Goal: Information Seeking & Learning: Find specific fact

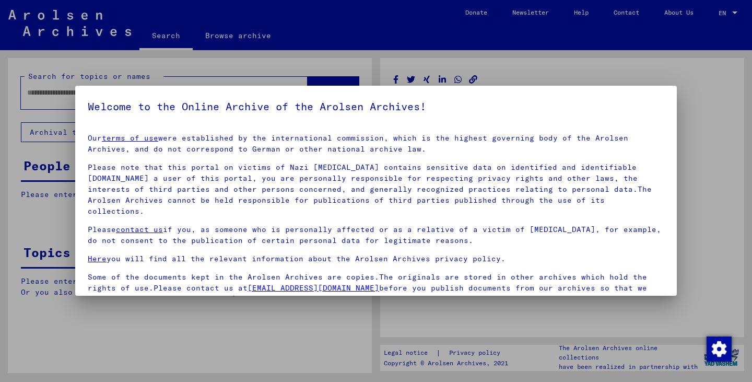
type input "********"
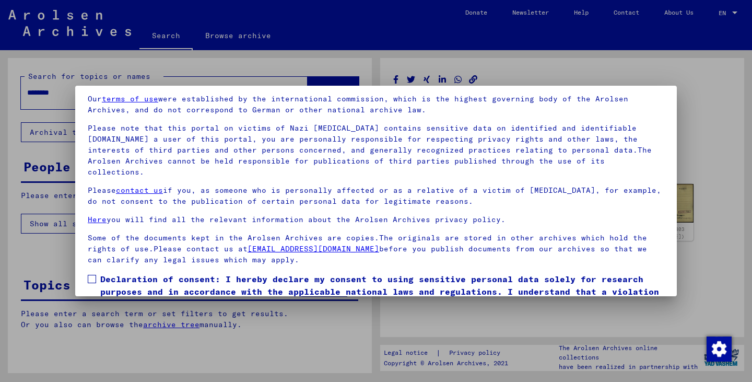
scroll to position [80, 0]
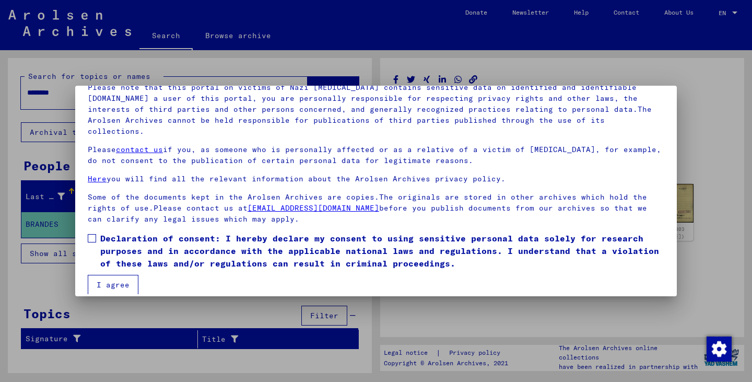
click at [93, 234] on span at bounding box center [92, 238] width 8 height 8
click at [110, 275] on button "I agree" at bounding box center [113, 285] width 51 height 20
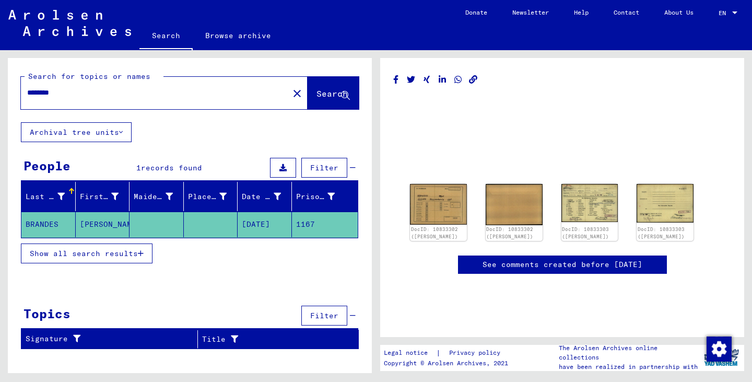
drag, startPoint x: 90, startPoint y: 95, endPoint x: 16, endPoint y: 98, distance: 74.2
click at [14, 98] on div "Search for topics or names ******** close Search" at bounding box center [190, 90] width 364 height 64
click at [316, 93] on span "Search" at bounding box center [331, 93] width 31 height 10
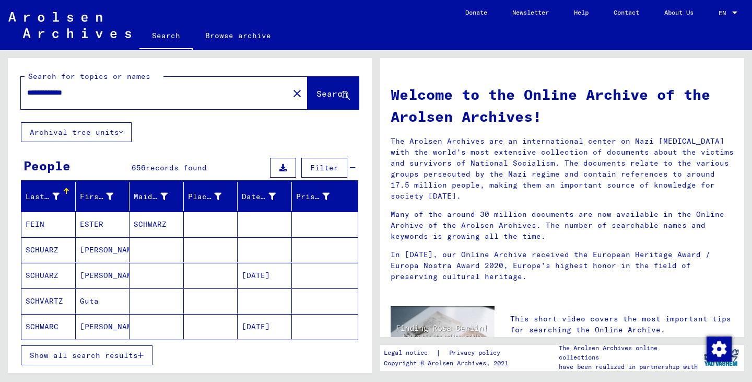
drag, startPoint x: 43, startPoint y: 93, endPoint x: 0, endPoint y: 93, distance: 42.8
click at [0, 93] on div "**********" at bounding box center [188, 211] width 376 height 323
type input "**********"
click at [316, 92] on span "Search" at bounding box center [331, 93] width 31 height 10
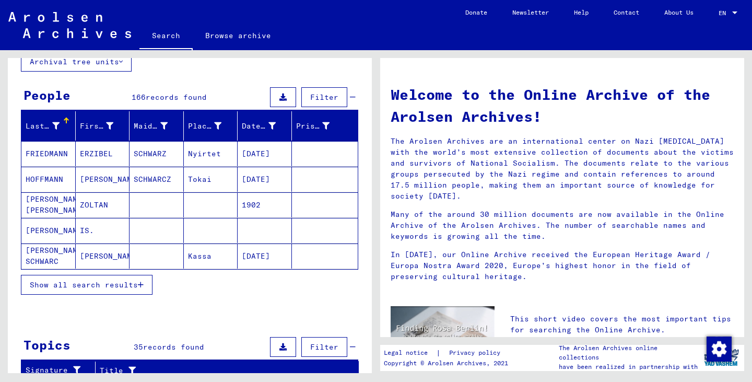
scroll to position [52, 0]
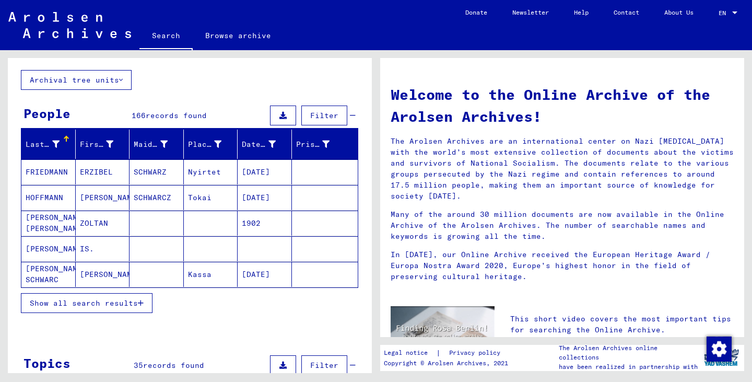
click at [55, 301] on span "Show all search results" at bounding box center [84, 302] width 108 height 9
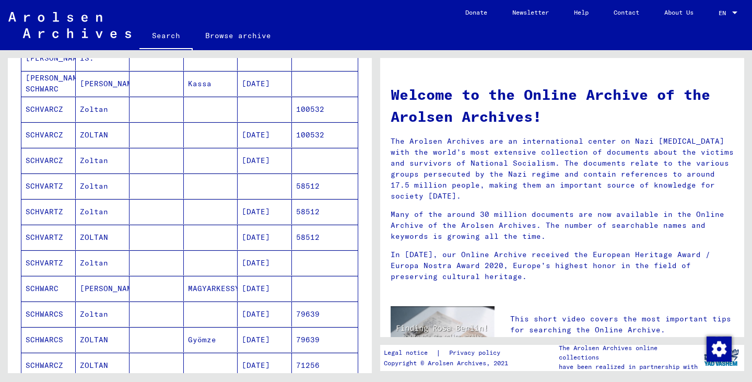
scroll to position [261, 0]
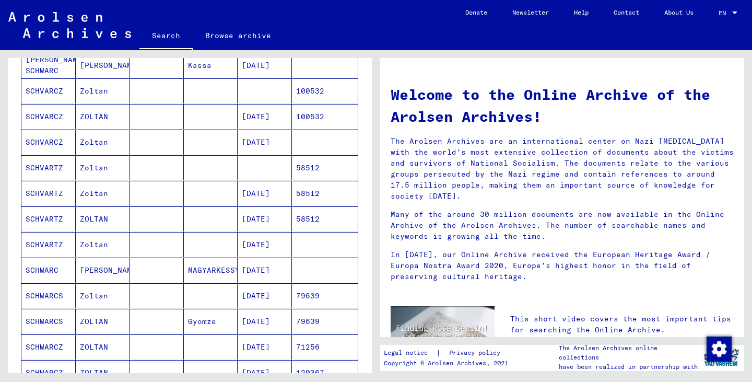
click at [44, 243] on mat-cell "SCHVARTZ" at bounding box center [48, 244] width 54 height 25
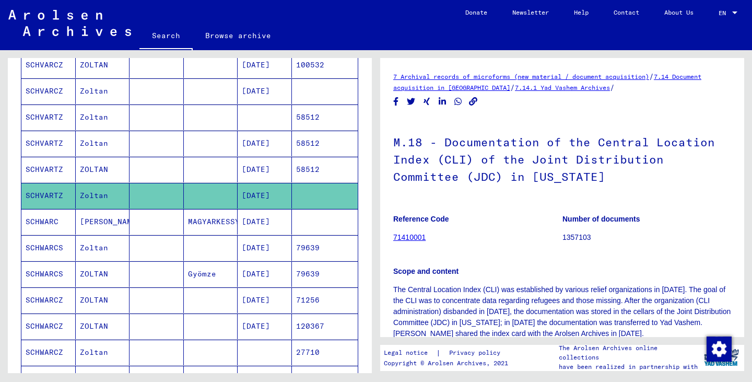
scroll to position [368, 0]
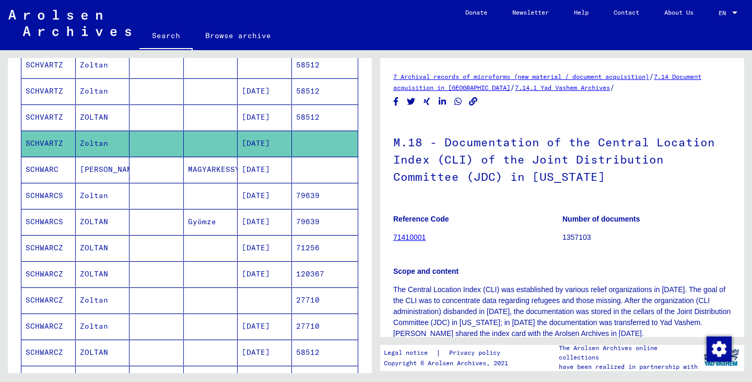
click at [52, 271] on mat-cell "SCHWARCZ" at bounding box center [48, 274] width 54 height 26
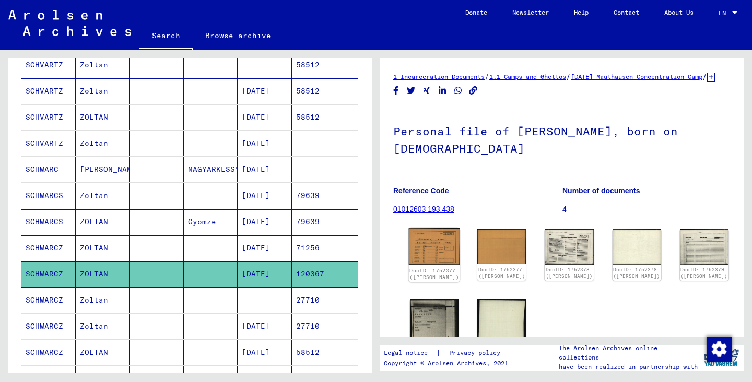
click at [430, 249] on img at bounding box center [434, 246] width 51 height 37
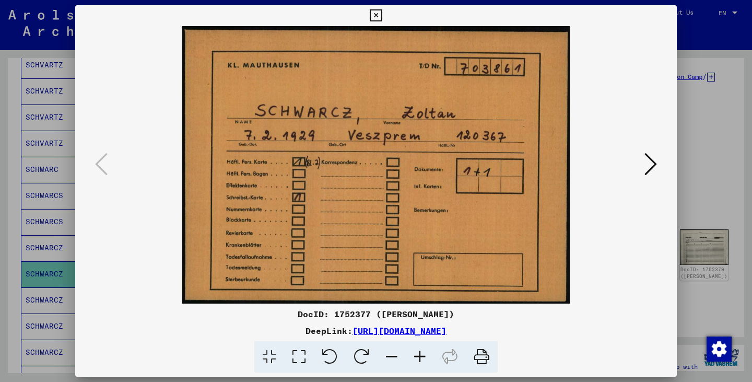
click at [654, 161] on icon at bounding box center [650, 163] width 13 height 25
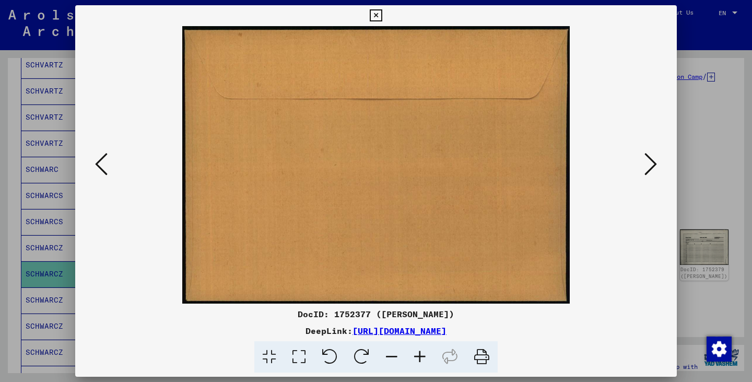
click at [652, 162] on icon at bounding box center [650, 163] width 13 height 25
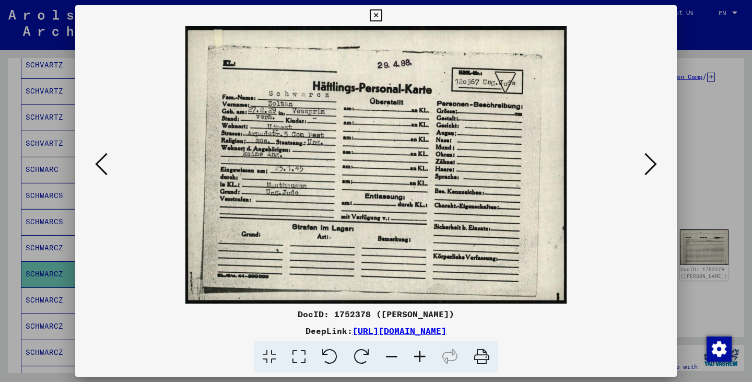
click at [649, 158] on icon at bounding box center [650, 163] width 13 height 25
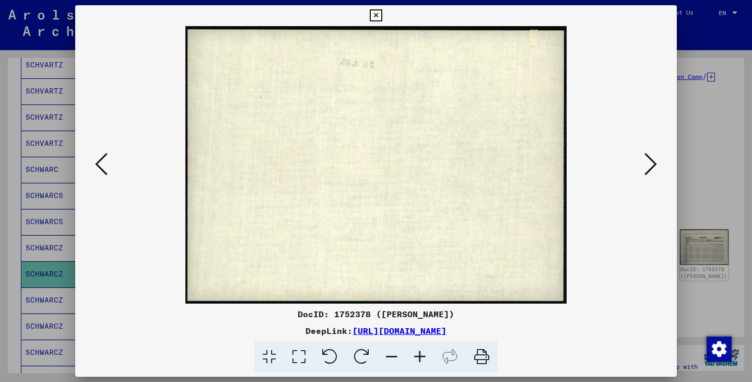
click at [649, 158] on icon at bounding box center [650, 163] width 13 height 25
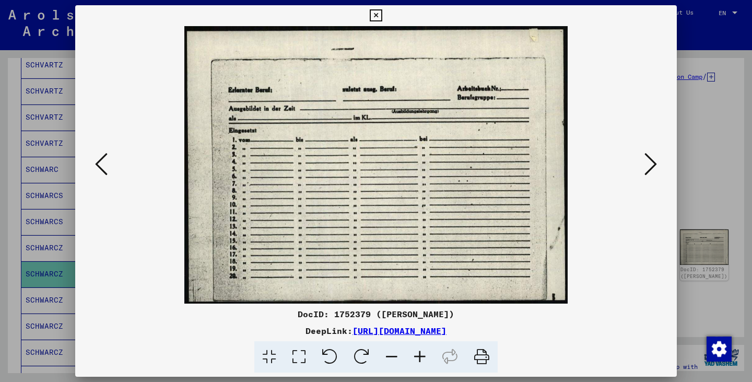
click at [649, 158] on icon at bounding box center [650, 163] width 13 height 25
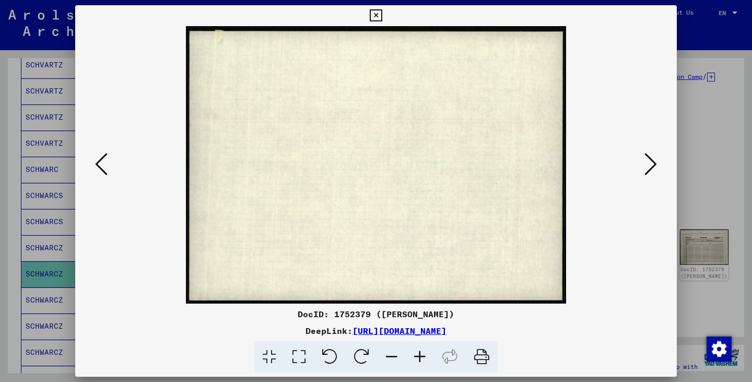
click at [649, 158] on icon at bounding box center [650, 163] width 13 height 25
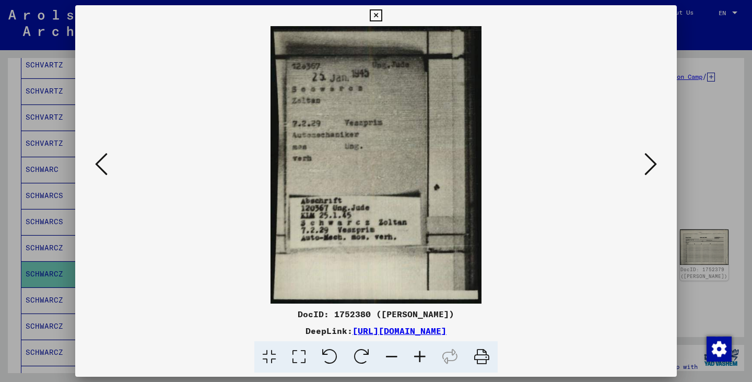
click at [649, 158] on icon at bounding box center [650, 163] width 13 height 25
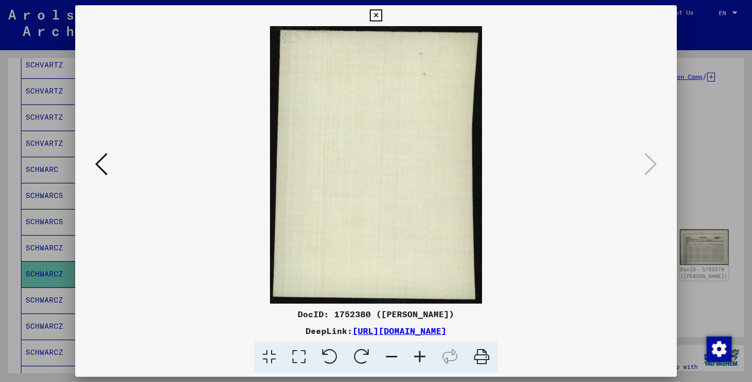
click at [375, 13] on icon at bounding box center [376, 15] width 12 height 13
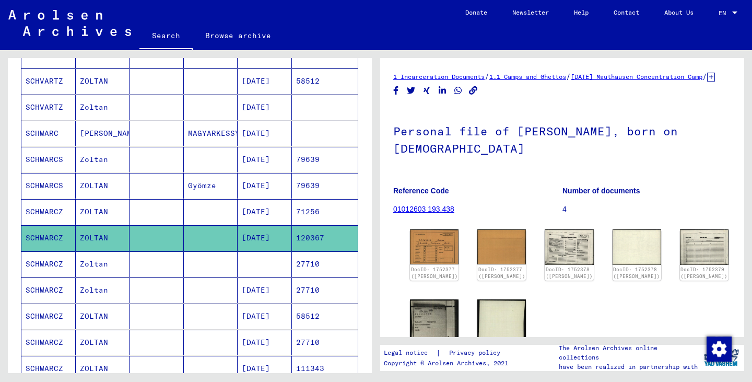
scroll to position [420, 0]
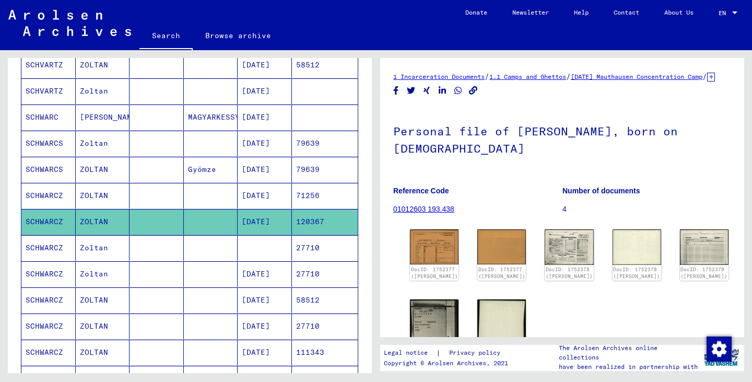
click at [43, 246] on mat-cell "SCHWARCZ" at bounding box center [48, 248] width 54 height 26
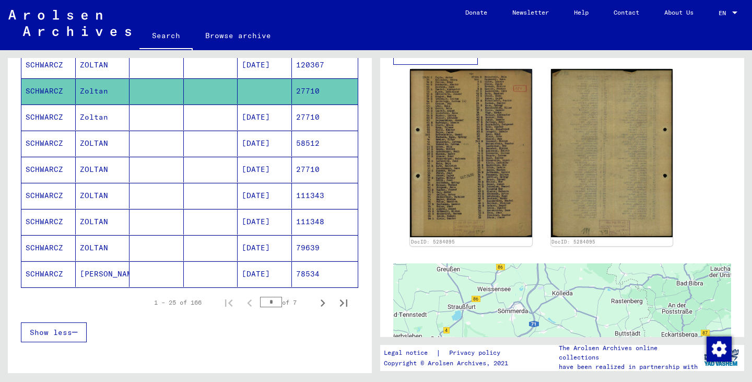
scroll to position [629, 0]
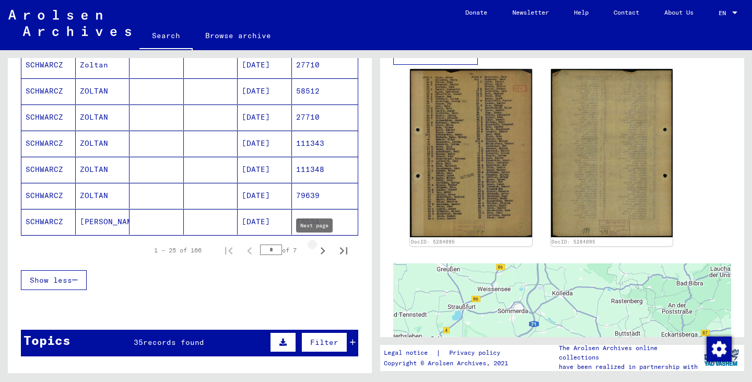
click at [315, 250] on icon "Next page" at bounding box center [322, 250] width 15 height 15
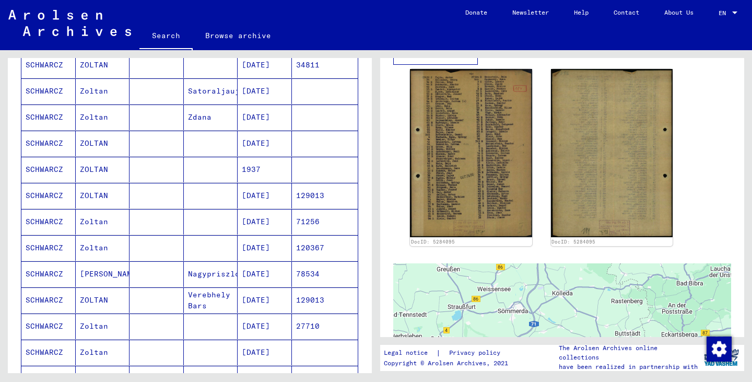
scroll to position [264, 0]
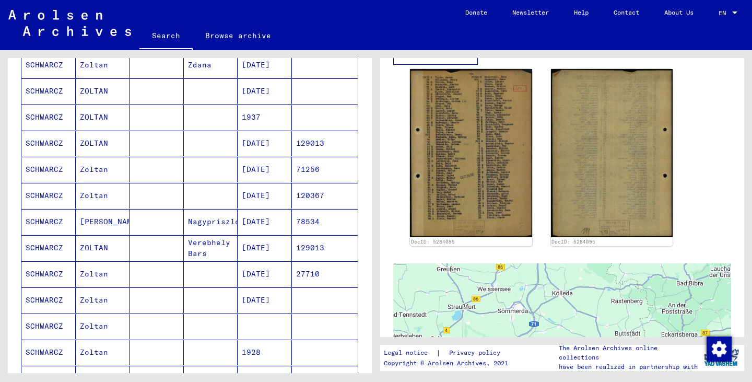
click at [44, 193] on mat-cell "SCHWARCZ" at bounding box center [48, 196] width 54 height 26
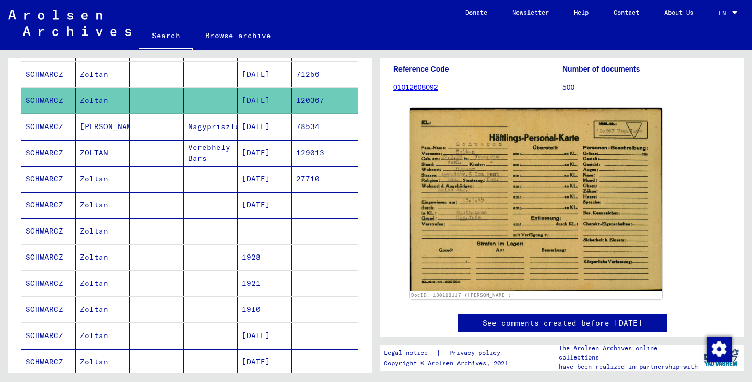
scroll to position [368, 0]
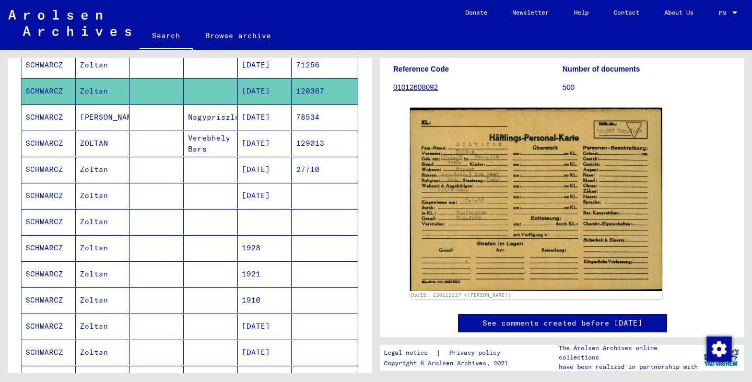
click at [45, 219] on mat-cell "SCHWARCZ" at bounding box center [48, 222] width 54 height 26
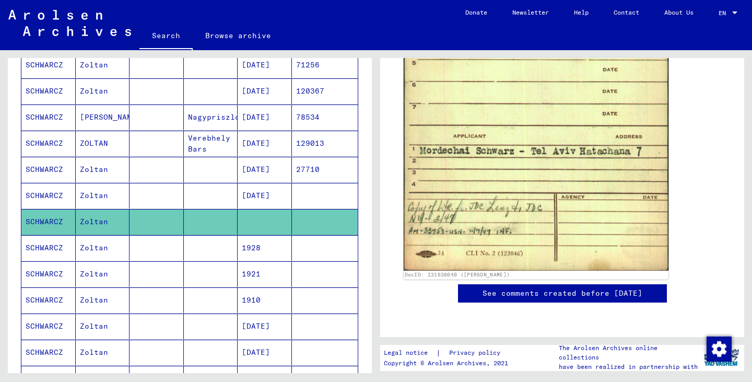
scroll to position [783, 0]
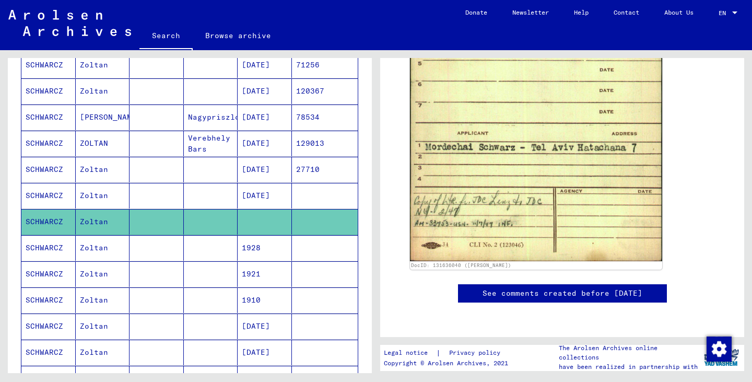
click at [32, 244] on mat-cell "SCHWARCZ" at bounding box center [48, 248] width 54 height 26
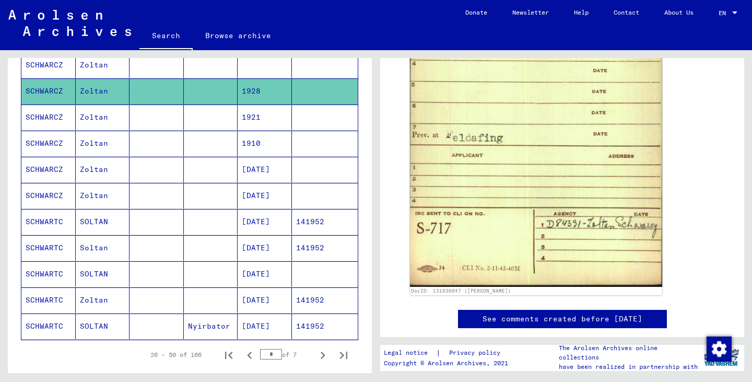
scroll to position [577, 0]
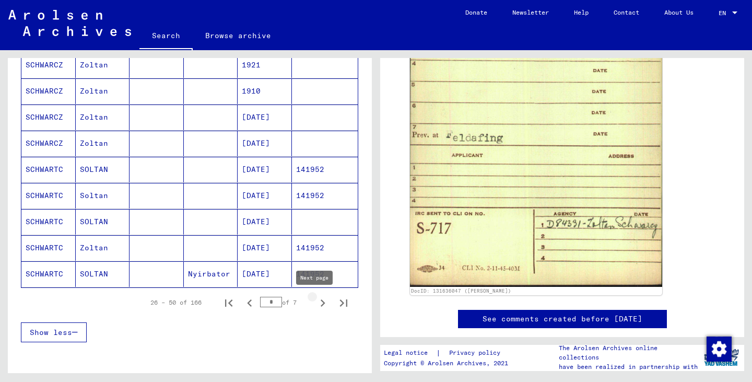
click at [315, 303] on icon "Next page" at bounding box center [322, 302] width 15 height 15
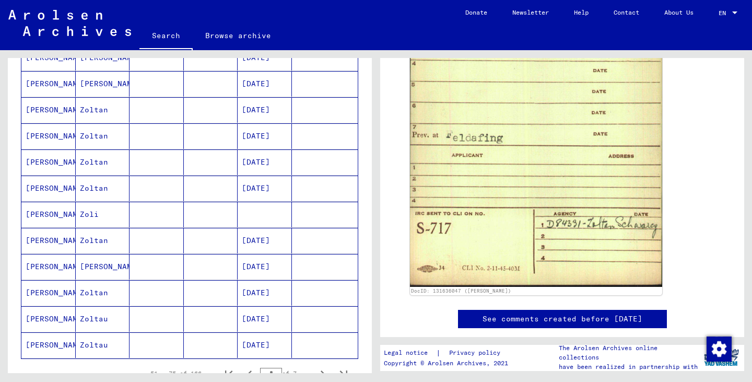
scroll to position [525, 0]
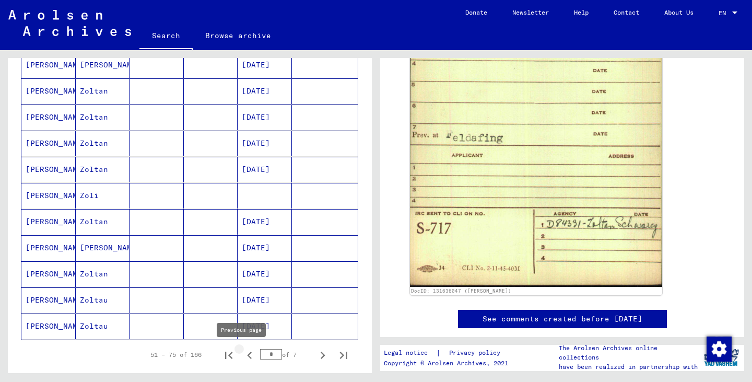
click at [247, 355] on icon "Previous page" at bounding box center [249, 354] width 5 height 7
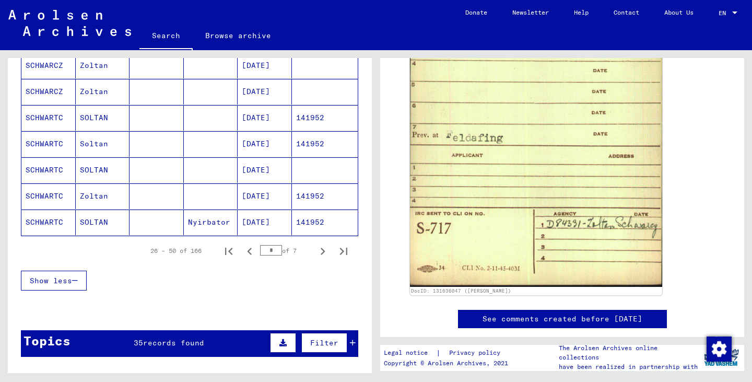
scroll to position [629, 0]
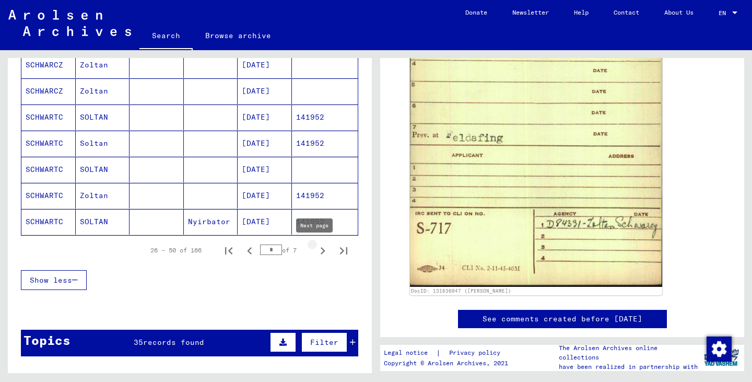
click at [320, 249] on icon "Next page" at bounding box center [322, 250] width 5 height 7
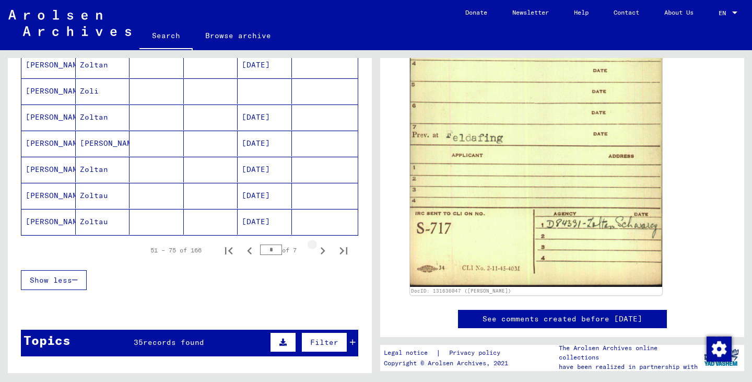
click at [320, 249] on icon "Next page" at bounding box center [322, 250] width 5 height 7
click at [315, 251] on icon "Next page" at bounding box center [322, 250] width 15 height 15
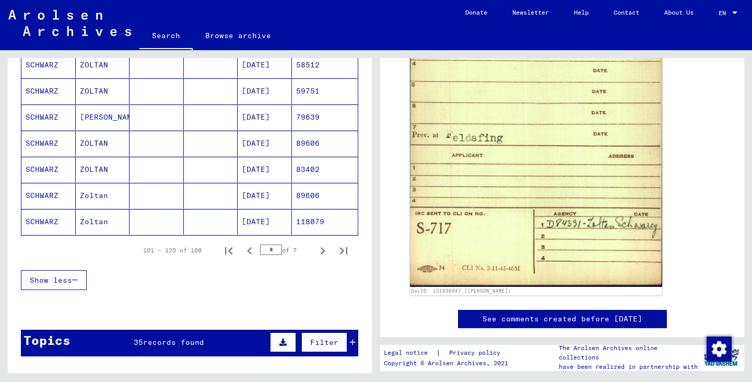
click at [38, 222] on mat-cell "SCHWARZ" at bounding box center [48, 222] width 54 height 26
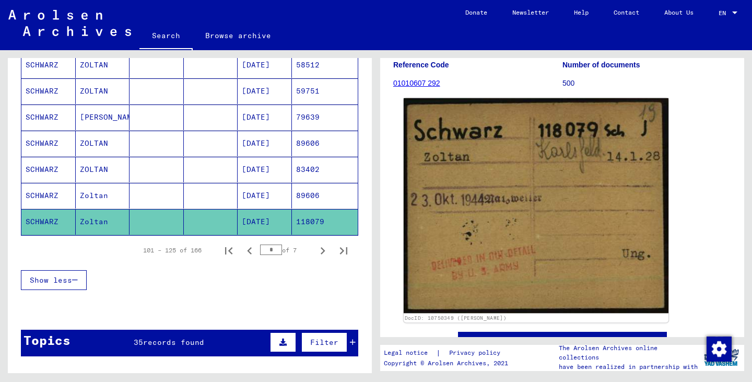
scroll to position [104, 0]
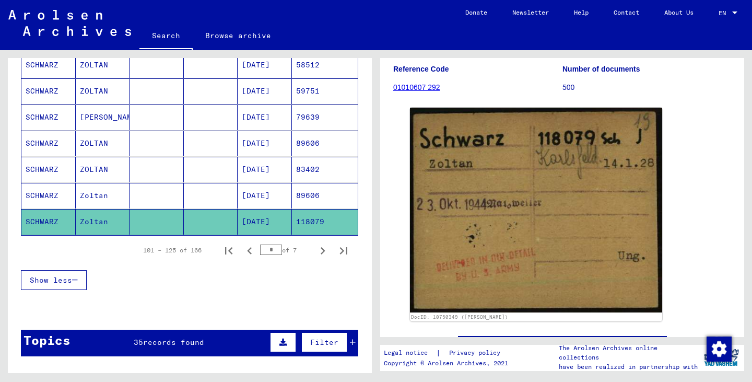
click at [667, 279] on div "DocID: 10750349 ([PERSON_NAME])" at bounding box center [562, 214] width 313 height 222
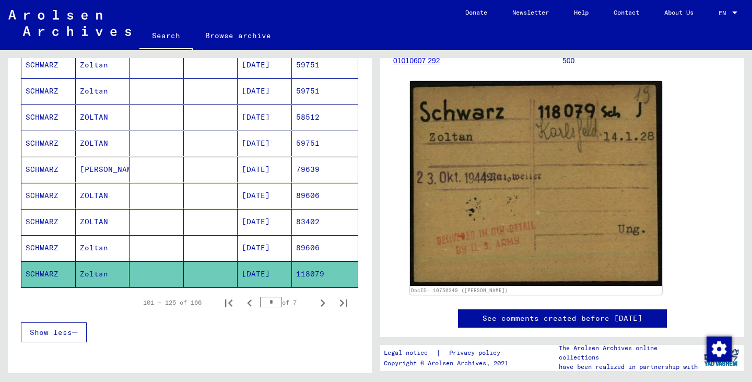
scroll to position [209, 0]
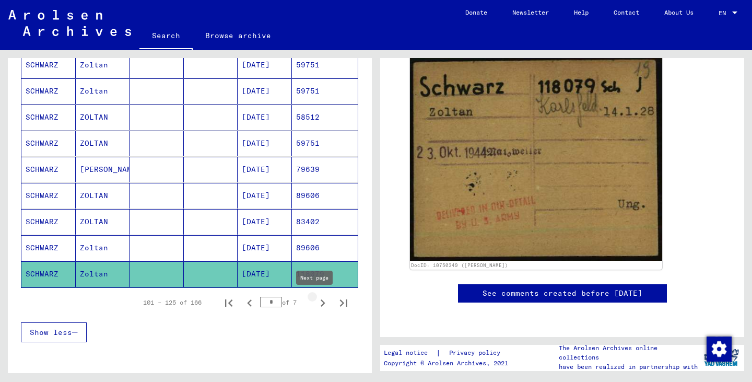
click at [320, 303] on icon "Next page" at bounding box center [322, 302] width 5 height 7
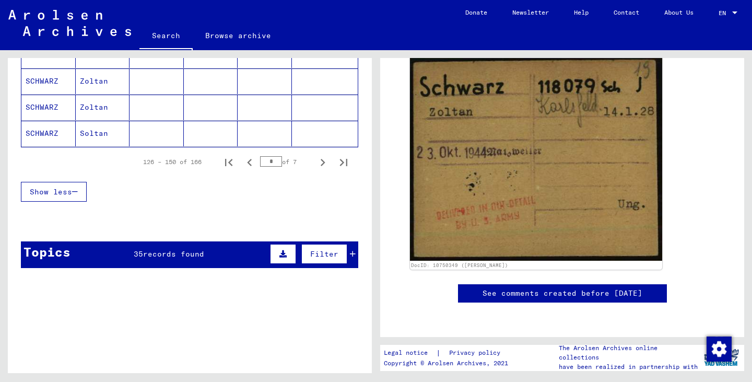
scroll to position [733, 0]
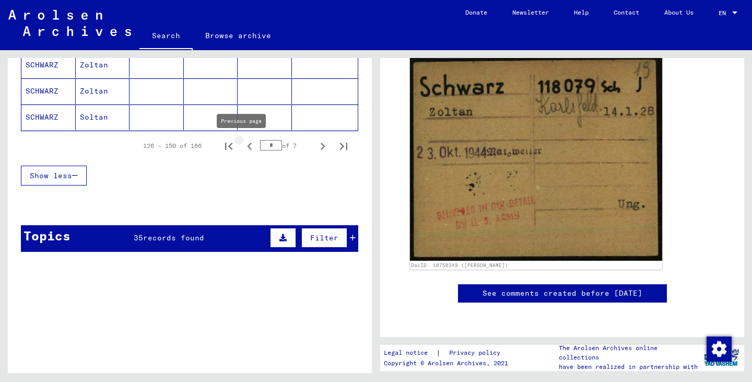
click at [247, 149] on icon "Previous page" at bounding box center [249, 145] width 5 height 7
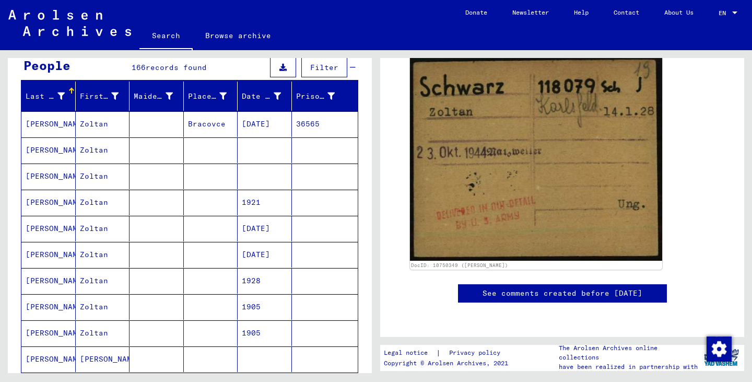
scroll to position [104, 0]
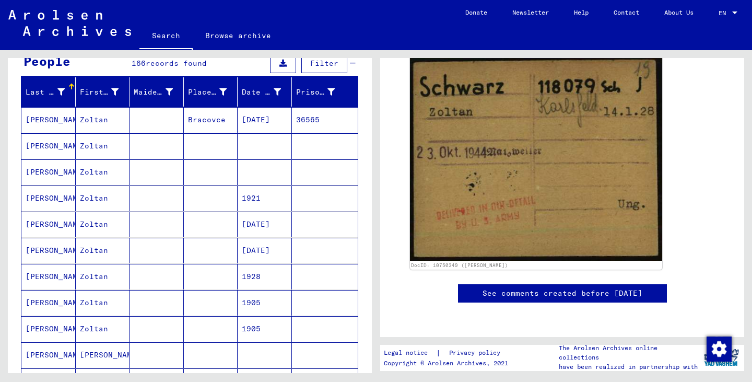
click at [35, 276] on mat-cell "[PERSON_NAME]" at bounding box center [48, 277] width 54 height 26
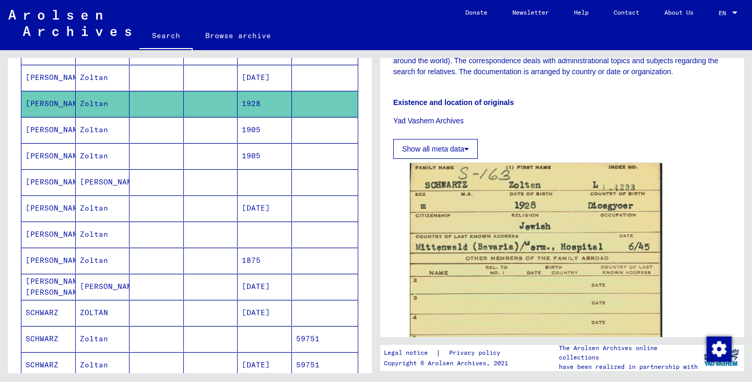
scroll to position [313, 0]
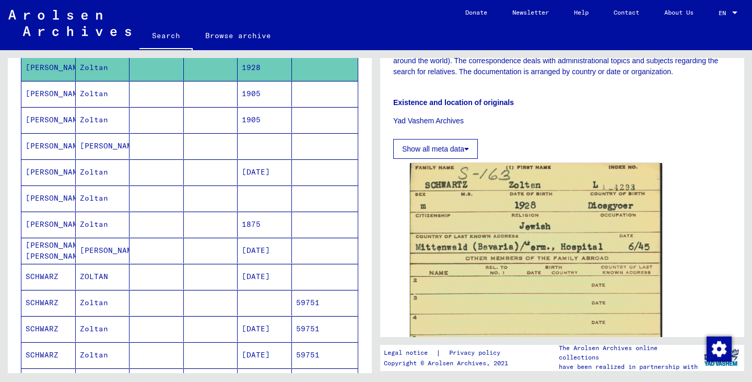
click at [43, 140] on mat-cell "[PERSON_NAME]" at bounding box center [48, 146] width 54 height 26
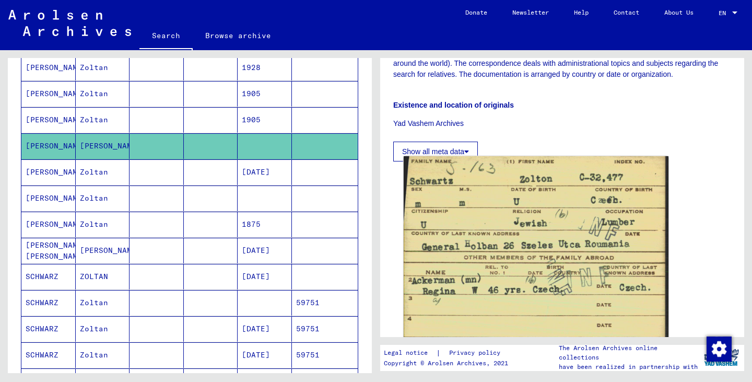
scroll to position [470, 0]
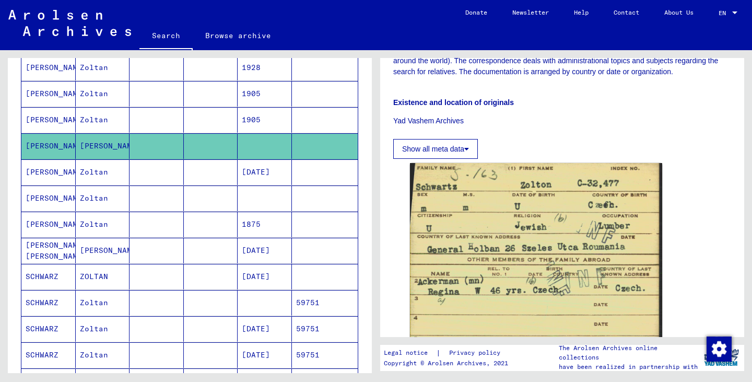
click at [37, 201] on mat-cell "[PERSON_NAME]" at bounding box center [48, 198] width 54 height 26
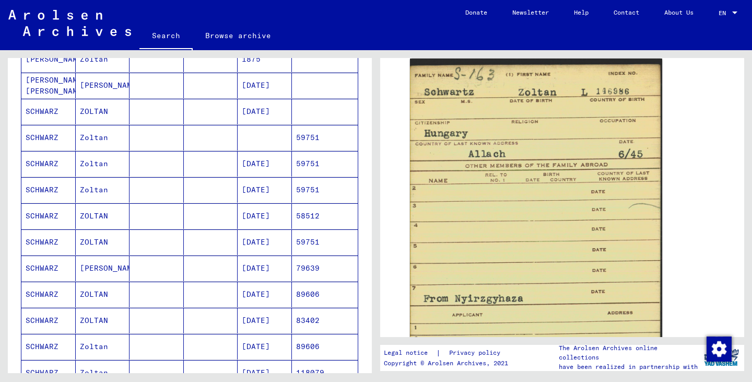
scroll to position [522, 0]
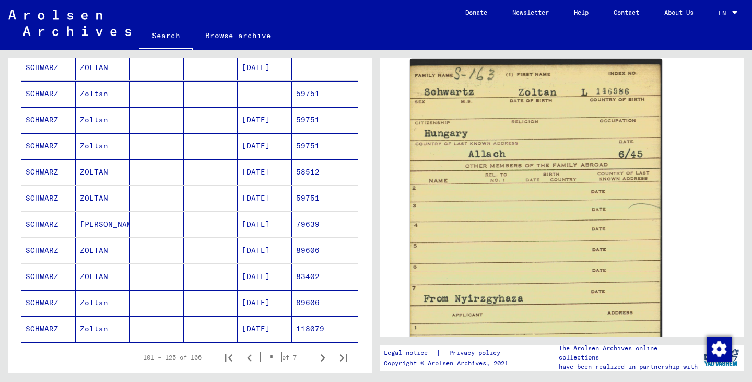
click at [40, 270] on mat-cell "SCHWARZ" at bounding box center [48, 277] width 54 height 26
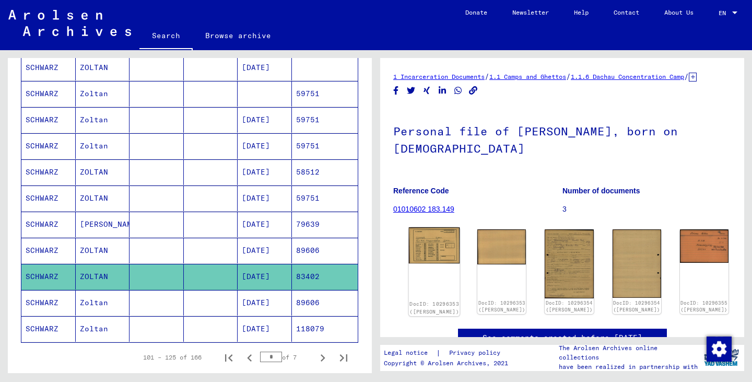
click at [420, 255] on img at bounding box center [434, 245] width 51 height 37
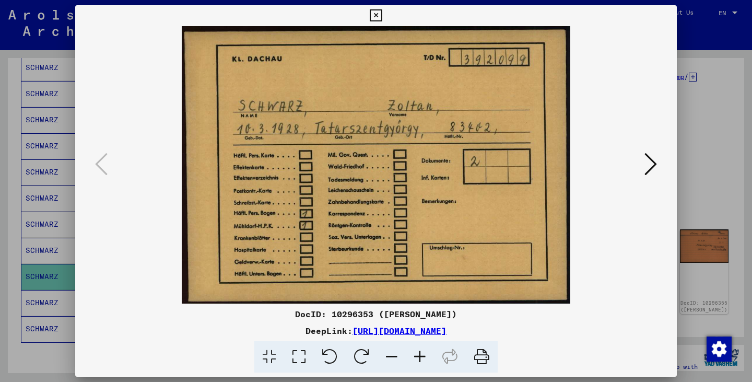
click at [646, 157] on icon at bounding box center [650, 163] width 13 height 25
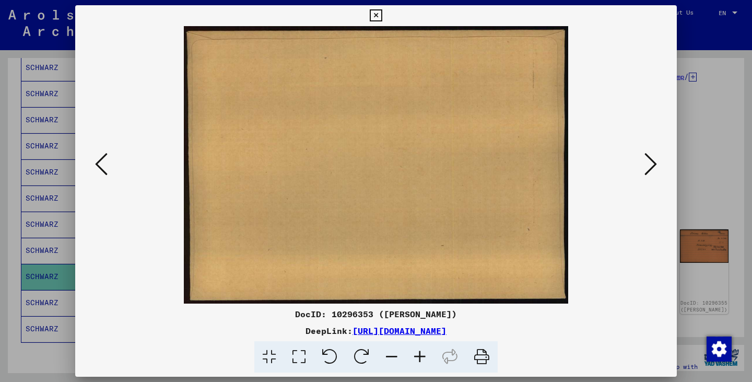
click at [651, 161] on icon at bounding box center [650, 163] width 13 height 25
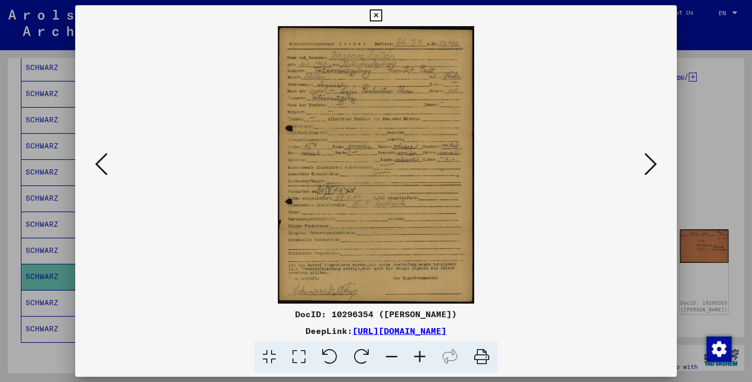
click at [294, 354] on icon at bounding box center [299, 357] width 30 height 32
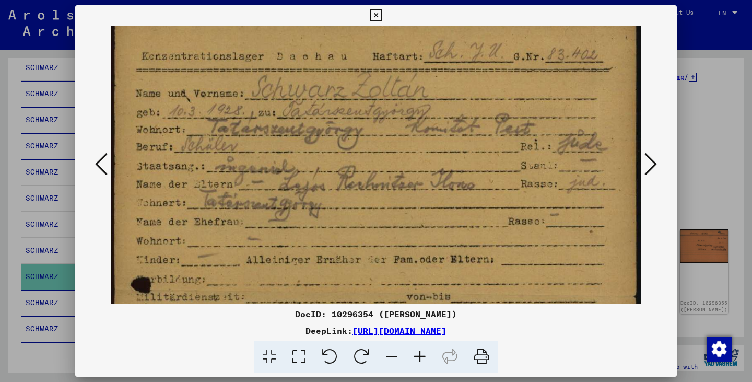
scroll to position [19, 0]
drag, startPoint x: 376, startPoint y: 159, endPoint x: 379, endPoint y: 140, distance: 19.6
click at [379, 140] on img at bounding box center [376, 382] width 530 height 751
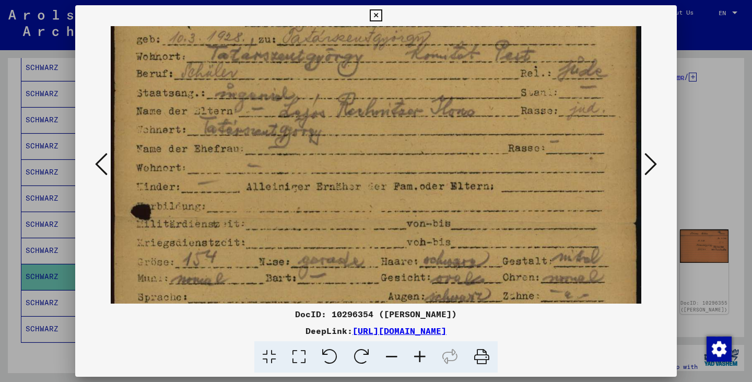
drag, startPoint x: 383, startPoint y: 198, endPoint x: 406, endPoint y: 127, distance: 74.6
click at [406, 127] on img at bounding box center [376, 310] width 530 height 751
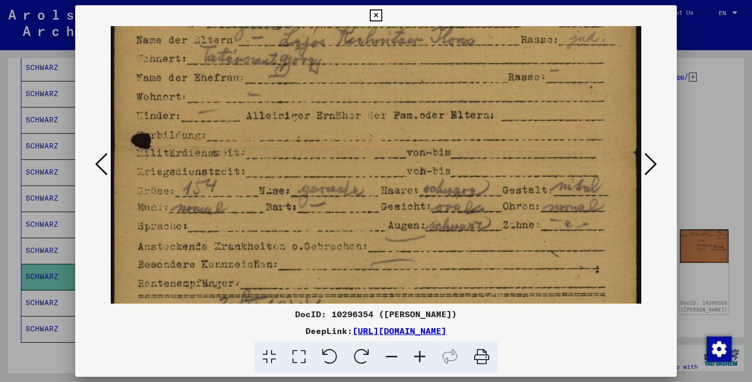
drag, startPoint x: 366, startPoint y: 207, endPoint x: 382, endPoint y: 135, distance: 73.7
click at [382, 135] on img at bounding box center [376, 239] width 530 height 751
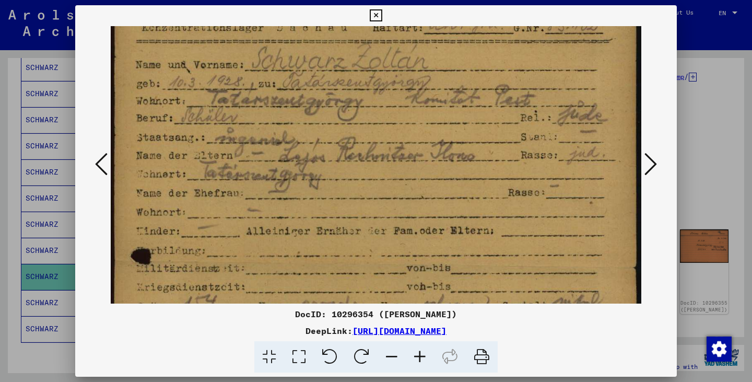
drag, startPoint x: 357, startPoint y: 198, endPoint x: 375, endPoint y: 313, distance: 116.7
click at [375, 313] on div "DocID: 10296354 ([PERSON_NAME]) DeepLink: [URL][DOMAIN_NAME]" at bounding box center [375, 188] width 601 height 367
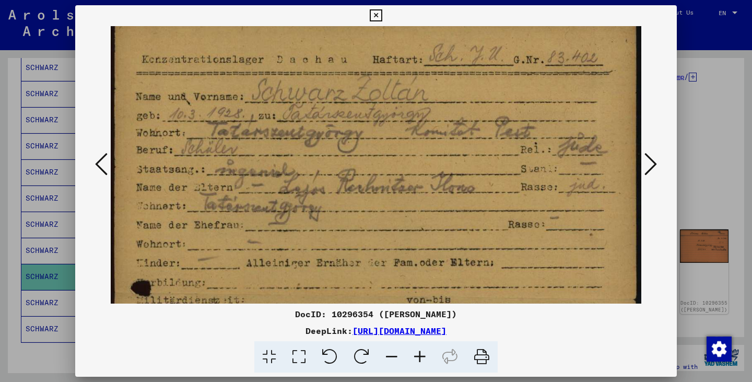
scroll to position [14, 0]
drag, startPoint x: 365, startPoint y: 198, endPoint x: 370, endPoint y: 230, distance: 32.3
click at [370, 230] on img at bounding box center [376, 387] width 530 height 751
click at [373, 14] on icon at bounding box center [376, 15] width 12 height 13
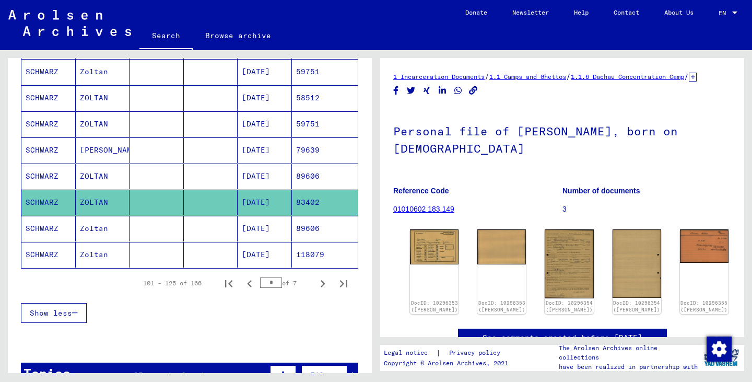
scroll to position [626, 0]
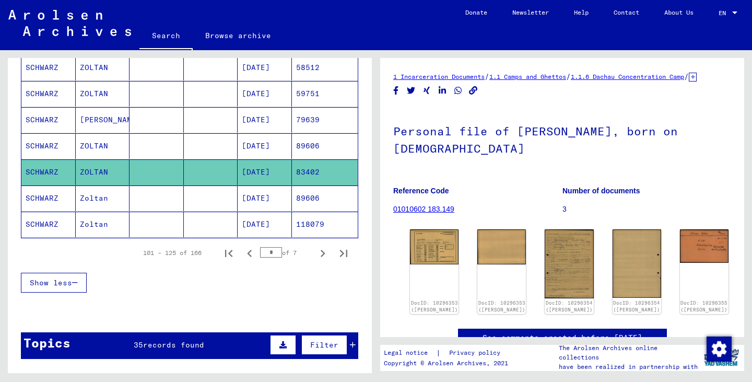
click at [95, 224] on mat-cell "Zoltan" at bounding box center [103, 224] width 54 height 26
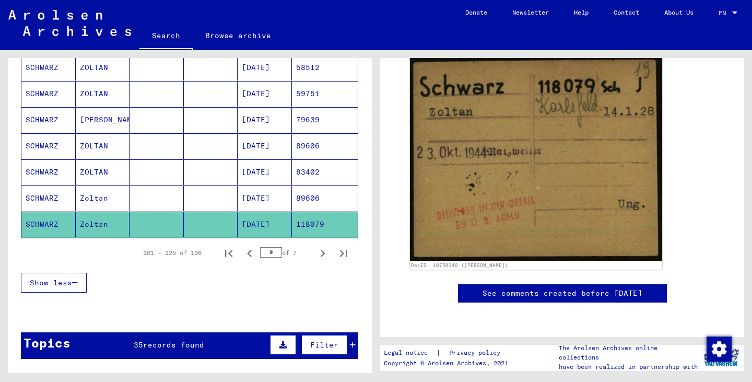
scroll to position [261, 0]
click at [315, 255] on icon "Next page" at bounding box center [322, 253] width 15 height 15
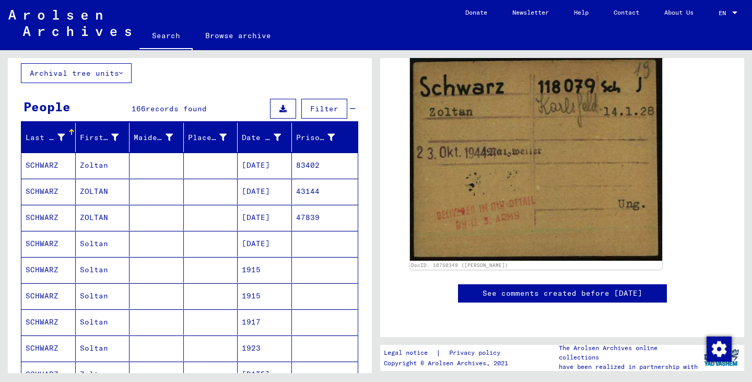
scroll to position [52, 0]
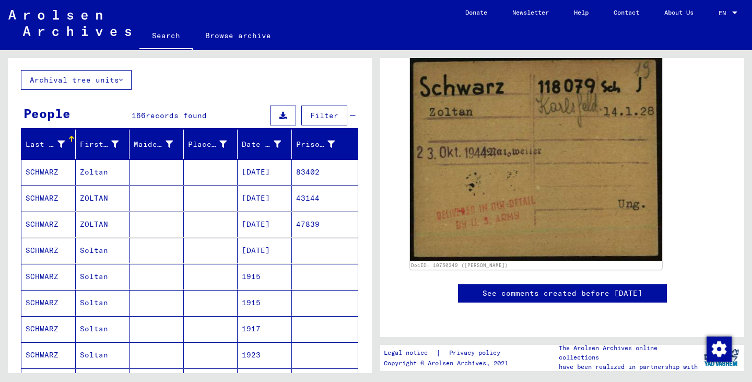
click at [51, 172] on mat-cell "SCHWARZ" at bounding box center [48, 172] width 54 height 26
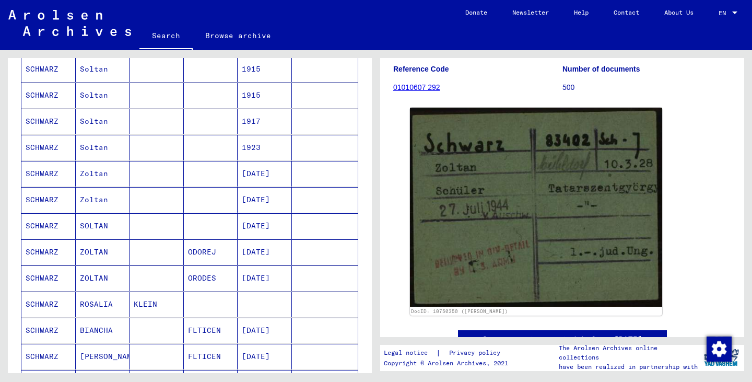
scroll to position [261, 0]
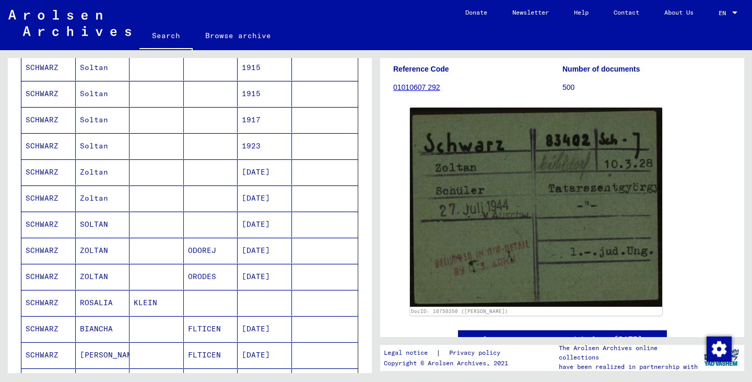
click at [38, 173] on mat-cell "SCHWARZ" at bounding box center [48, 172] width 54 height 26
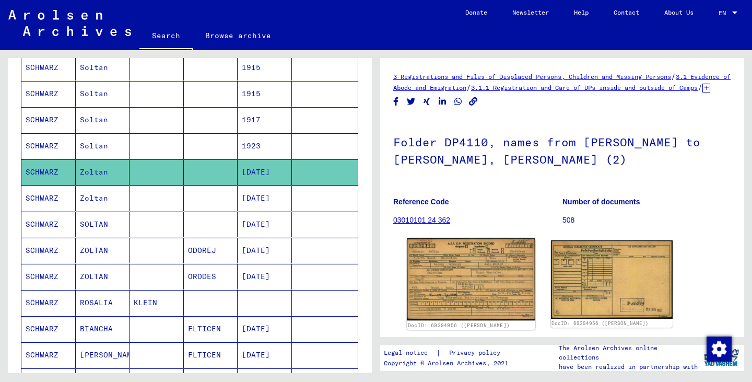
click at [460, 288] on img at bounding box center [471, 279] width 128 height 82
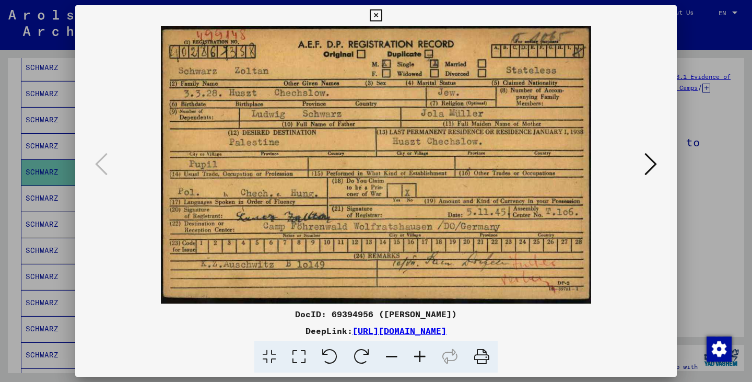
click at [375, 17] on icon at bounding box center [376, 15] width 12 height 13
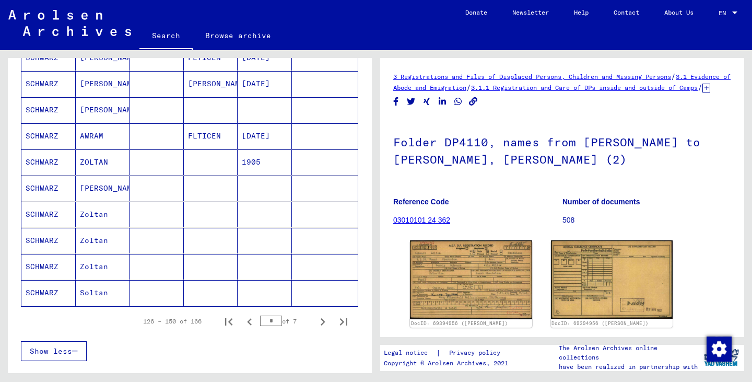
scroll to position [574, 0]
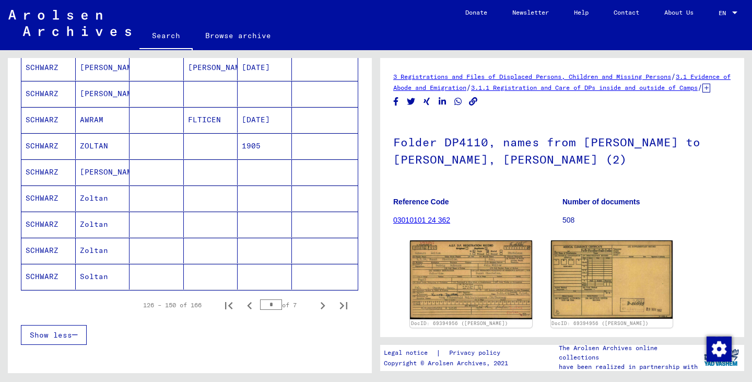
click at [43, 201] on mat-cell "SCHWARZ" at bounding box center [48, 198] width 54 height 26
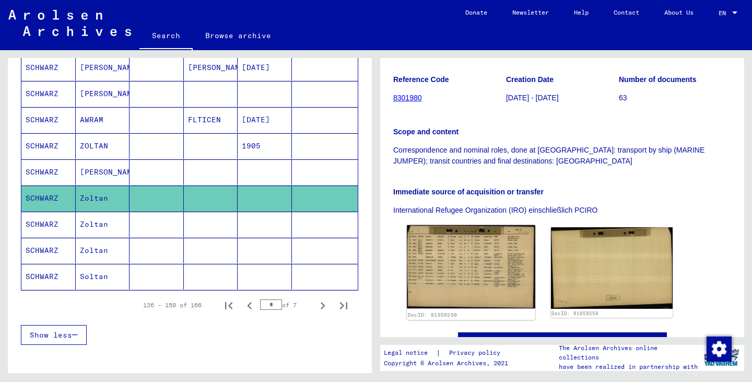
scroll to position [209, 0]
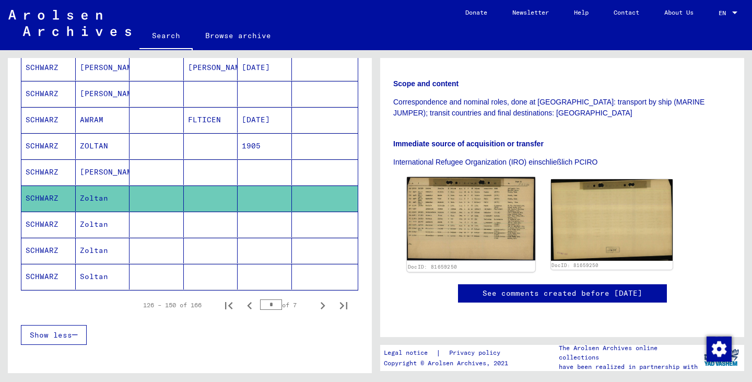
click at [460, 221] on img at bounding box center [471, 219] width 128 height 84
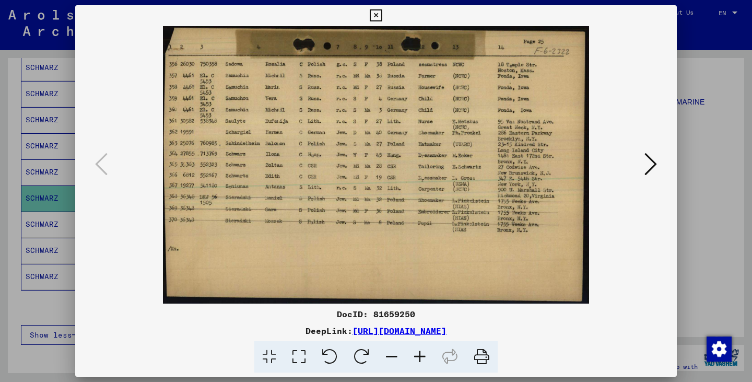
click at [375, 17] on icon at bounding box center [376, 15] width 12 height 13
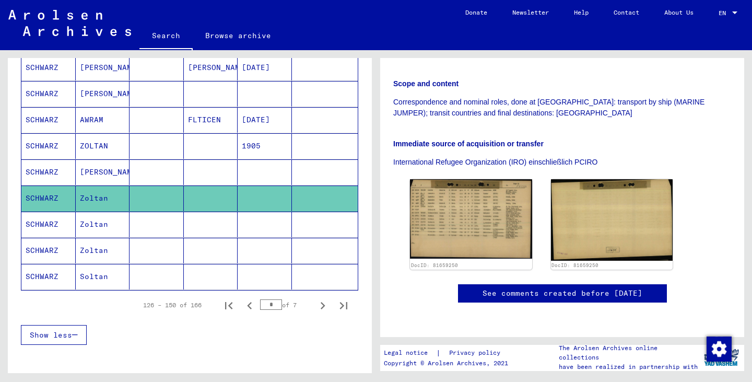
click at [46, 227] on mat-cell "SCHWARZ" at bounding box center [48, 224] width 54 height 26
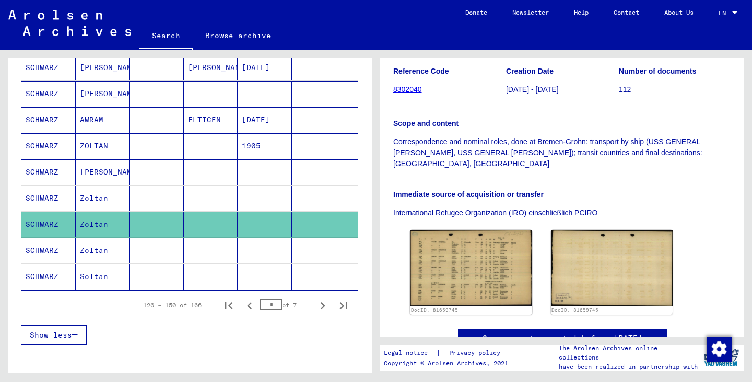
scroll to position [209, 0]
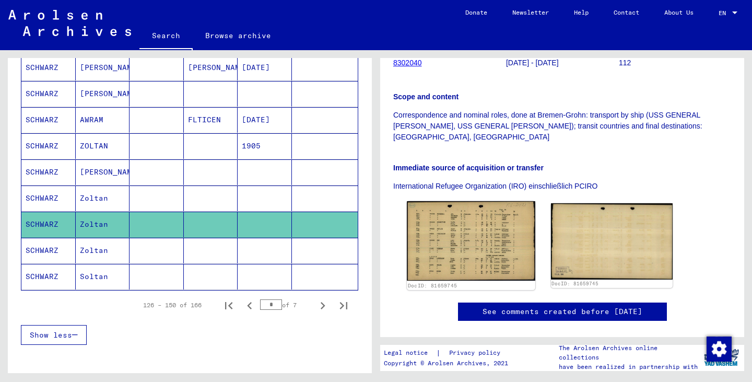
click at [471, 216] on img at bounding box center [471, 240] width 128 height 79
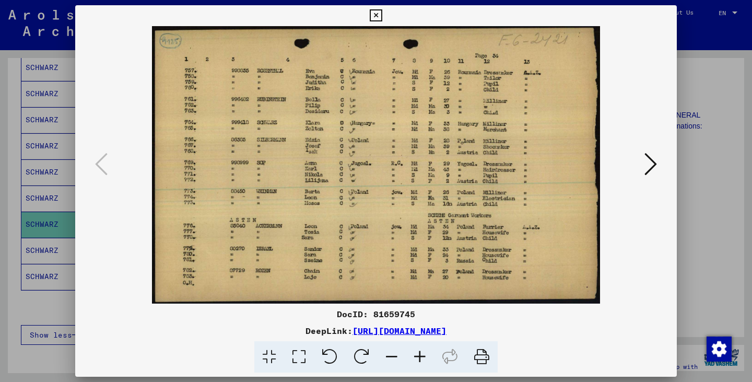
click at [376, 17] on icon at bounding box center [376, 15] width 12 height 13
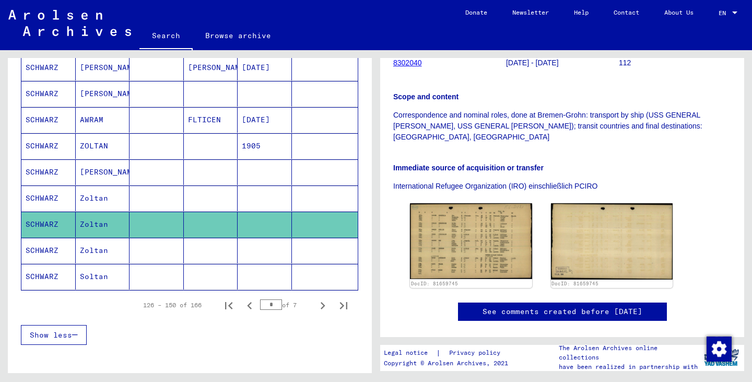
click at [42, 255] on mat-cell "SCHWARZ" at bounding box center [48, 250] width 54 height 26
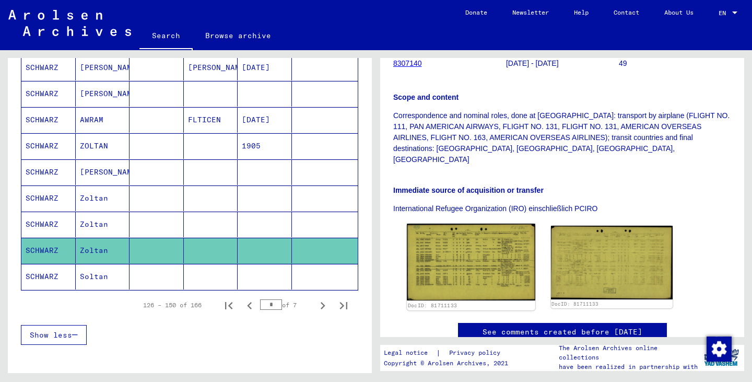
scroll to position [209, 0]
click at [463, 255] on img at bounding box center [471, 261] width 128 height 77
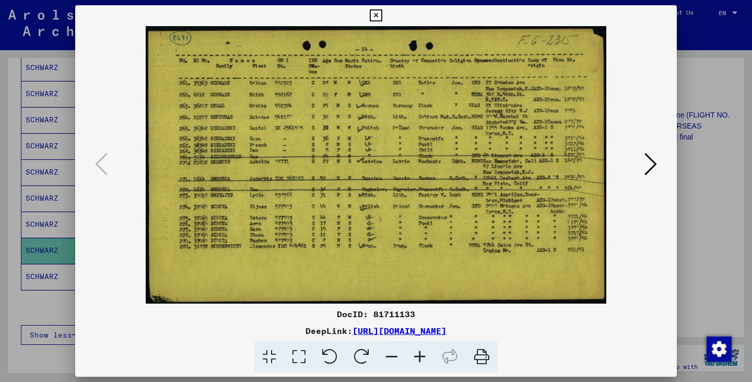
click at [379, 15] on icon at bounding box center [376, 15] width 12 height 13
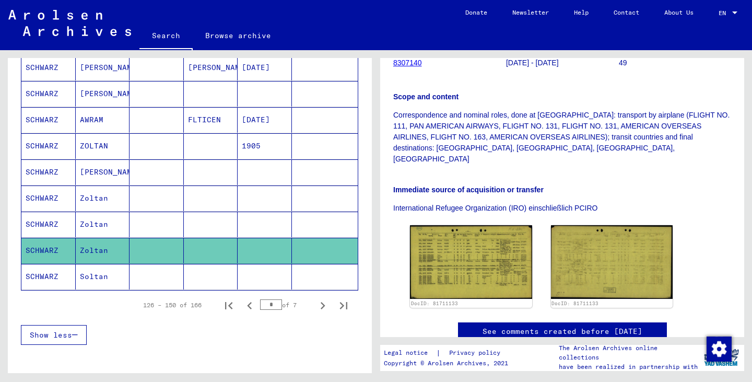
click at [99, 275] on mat-cell "Soltan" at bounding box center [103, 277] width 54 height 26
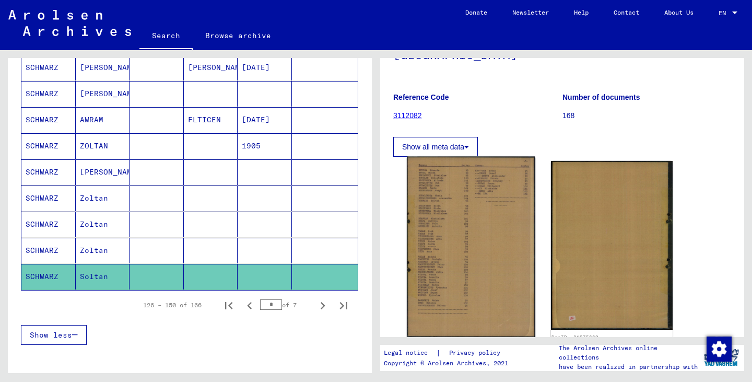
scroll to position [157, 0]
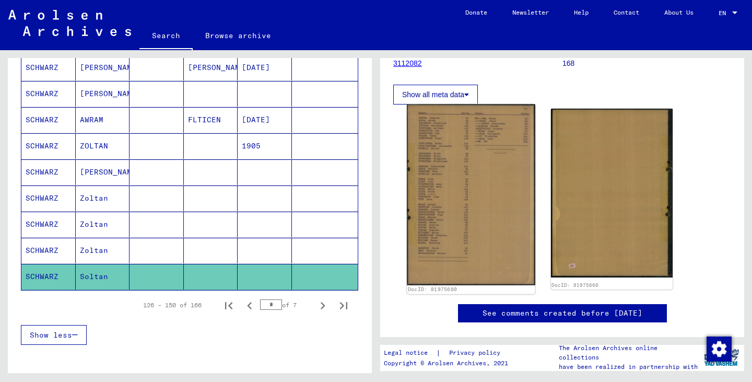
click at [416, 185] on img at bounding box center [471, 194] width 128 height 181
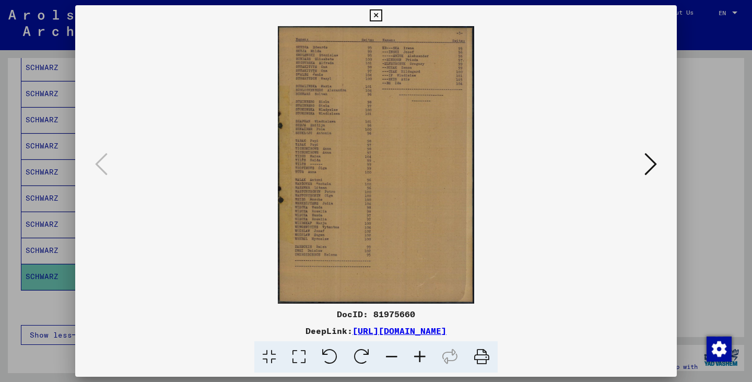
click at [371, 14] on icon at bounding box center [376, 15] width 12 height 13
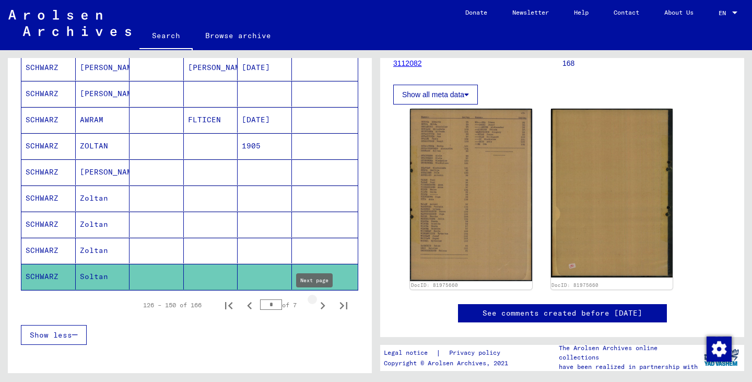
click at [315, 304] on icon "Next page" at bounding box center [322, 305] width 15 height 15
type input "*"
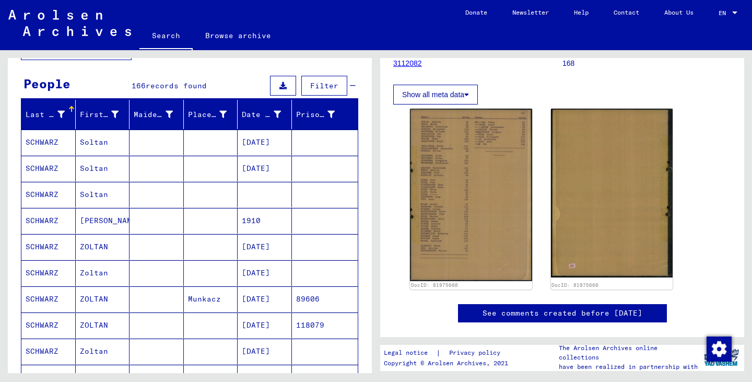
scroll to position [0, 0]
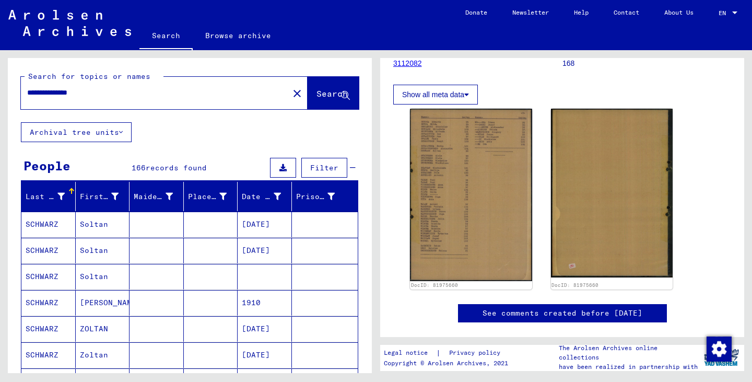
click at [28, 87] on div "**********" at bounding box center [151, 92] width 261 height 23
click at [28, 92] on input "**********" at bounding box center [154, 92] width 255 height 11
type input "**********"
click at [316, 93] on span "Search" at bounding box center [331, 93] width 31 height 10
